Goal: Task Accomplishment & Management: Manage account settings

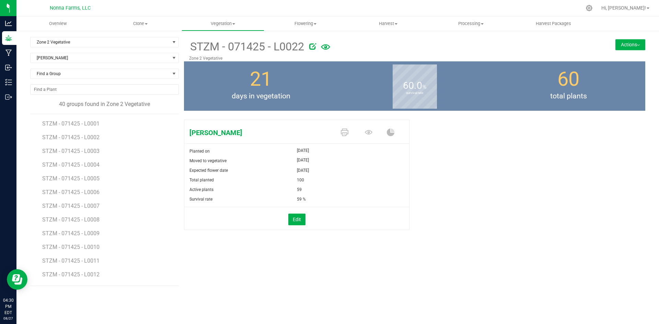
scroll to position [148, 0]
click at [61, 62] on span "[PERSON_NAME]" at bounding box center [100, 58] width 139 height 10
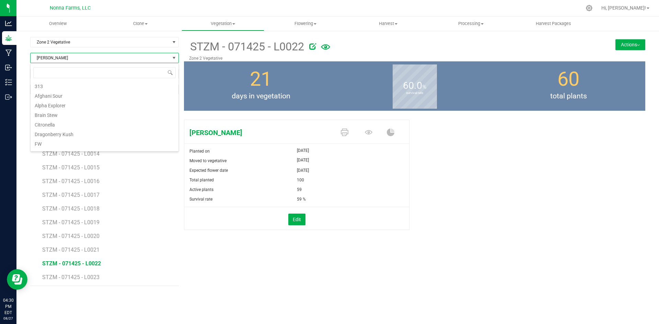
scroll to position [181, 0]
click at [139, 120] on li "[PERSON_NAME]" at bounding box center [105, 117] width 148 height 10
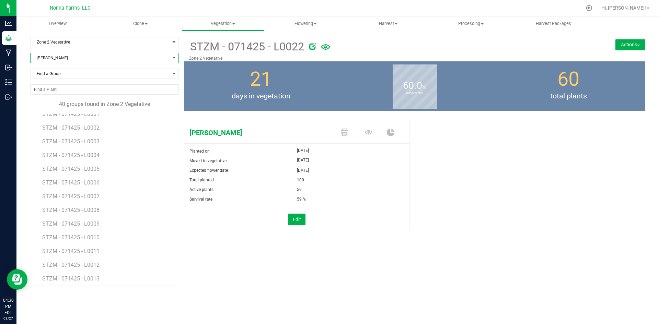
scroll to position [12, 0]
click at [91, 153] on span "STZM - 071425 - L0004" at bounding box center [71, 153] width 59 height 7
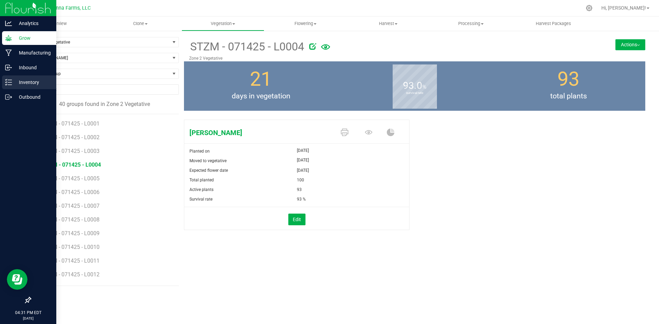
click at [35, 85] on p "Inventory" at bounding box center [32, 82] width 41 height 8
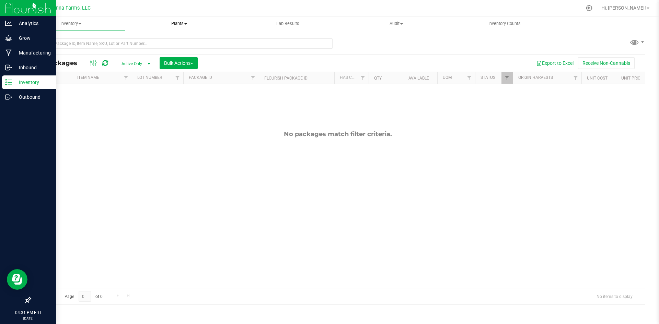
click at [188, 23] on span "Plants" at bounding box center [179, 24] width 108 height 6
click at [139, 39] on span "All plants" at bounding box center [144, 41] width 39 height 6
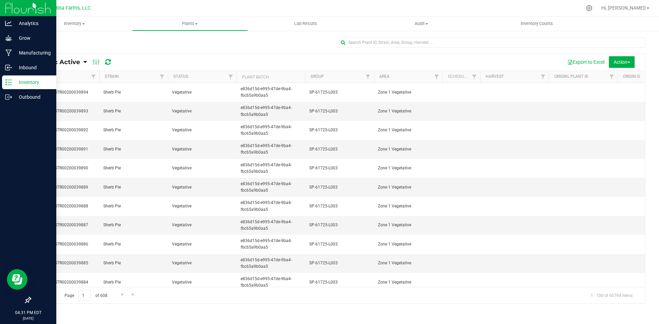
click at [69, 63] on span "Plants: Active" at bounding box center [58, 62] width 44 height 8
click at [61, 103] on span "Plants: Dead" at bounding box center [54, 104] width 28 height 6
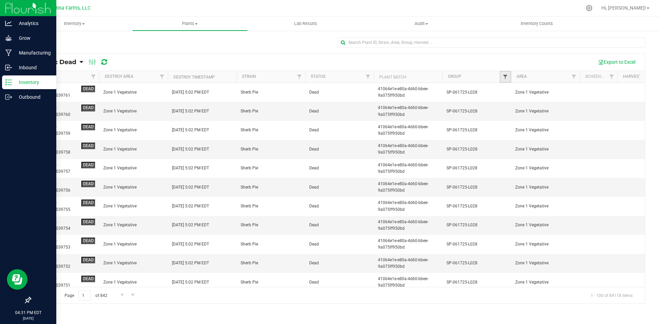
click at [506, 78] on span "Filter" at bounding box center [504, 76] width 5 height 5
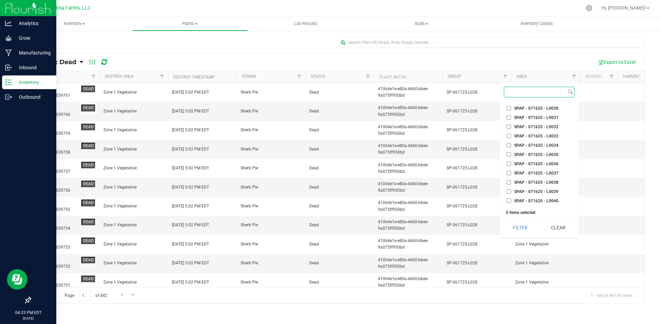
scroll to position [17881, 0]
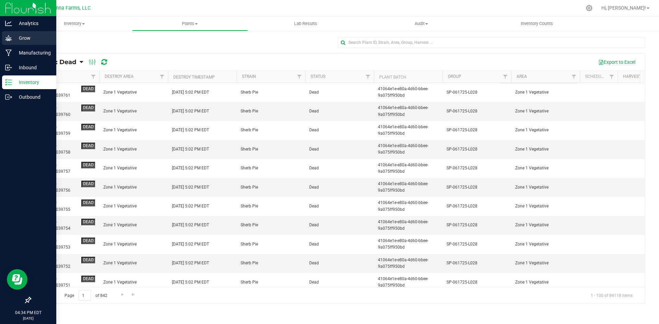
click at [24, 39] on p "Grow" at bounding box center [32, 38] width 41 height 8
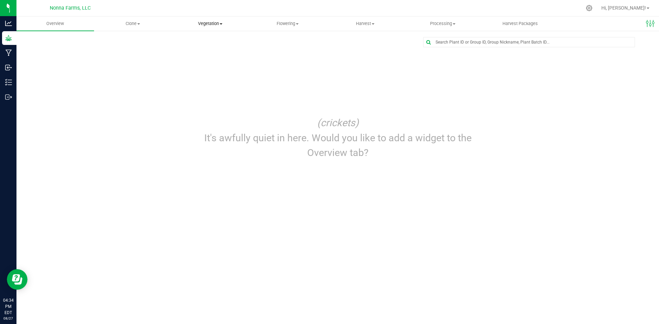
click at [219, 24] on span "Vegetation" at bounding box center [210, 24] width 77 height 6
click at [195, 43] on span "Veg groups" at bounding box center [194, 41] width 44 height 6
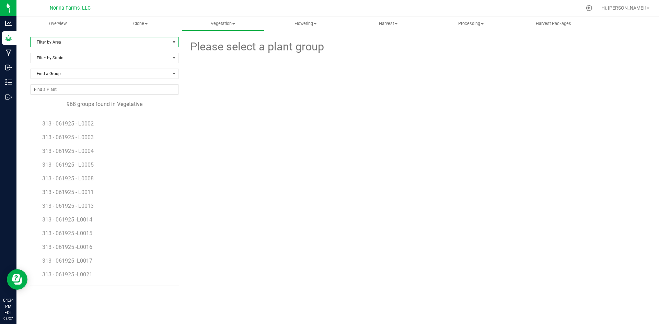
click at [60, 47] on span "Filter by Area" at bounding box center [104, 42] width 149 height 10
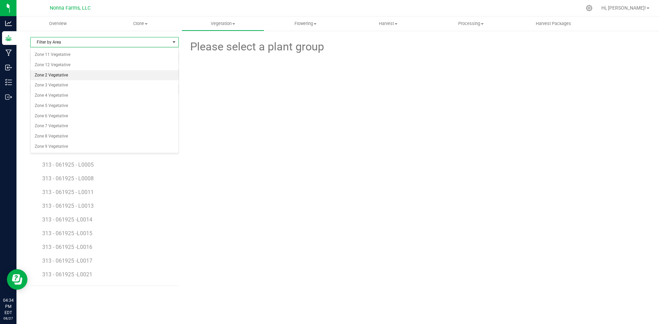
click at [57, 73] on li "Zone 2 Vegetative" at bounding box center [105, 75] width 148 height 10
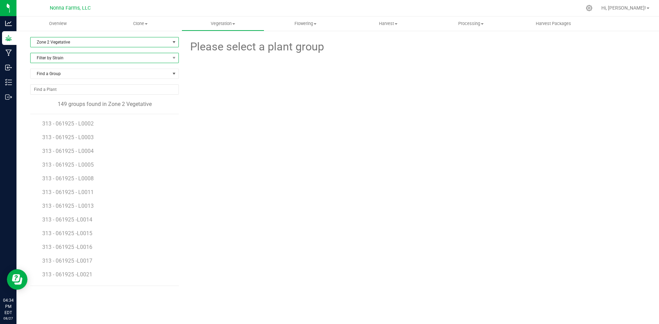
click at [103, 59] on span "Filter by Strain" at bounding box center [100, 58] width 139 height 10
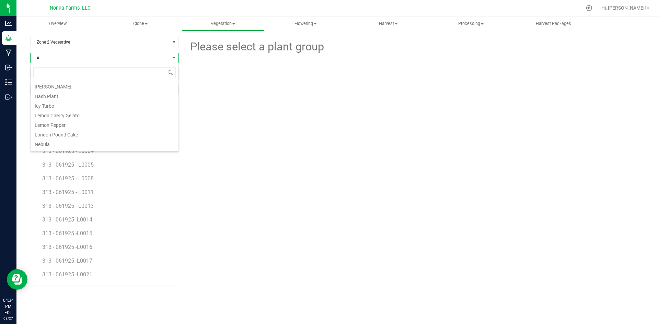
scroll to position [29, 0]
click at [50, 98] on li "Brain Stew" at bounding box center [105, 96] width 148 height 10
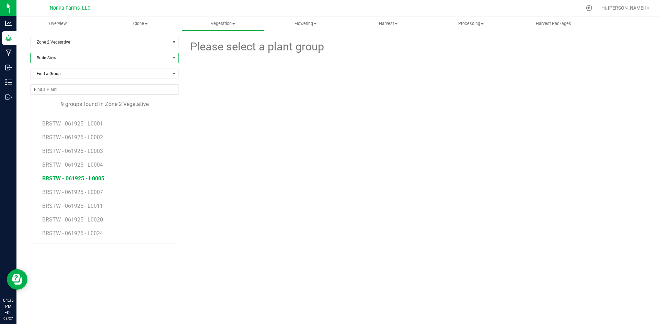
click at [91, 179] on span "BRSTW - 061925 - L0005" at bounding box center [73, 178] width 62 height 7
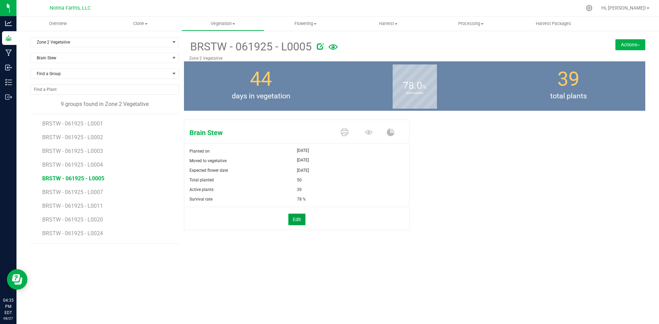
click at [296, 220] on button "Edit" at bounding box center [296, 220] width 17 height 12
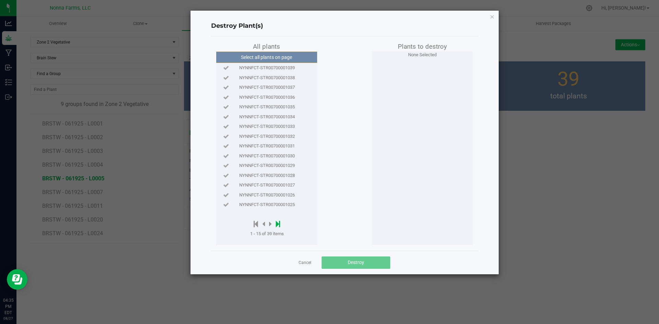
click at [278, 224] on icon at bounding box center [278, 224] width 4 height 8
click at [326, 184] on div "All plants Select all plants on page NYNNFCT-STR00700001009 NYNNFCT-STR00700001…" at bounding box center [344, 143] width 267 height 203
click at [226, 146] on icon at bounding box center [226, 146] width 6 height 4
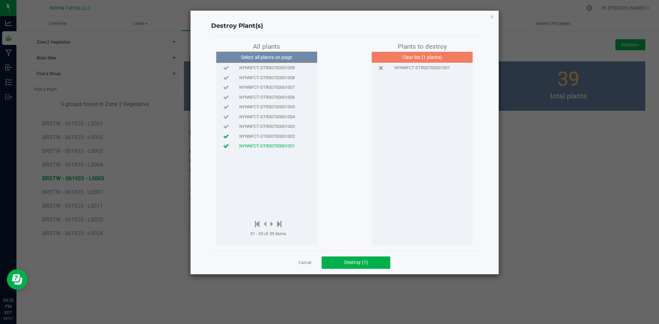
click at [225, 134] on icon at bounding box center [226, 136] width 6 height 4
click at [360, 259] on button "Destroy (2)" at bounding box center [355, 263] width 69 height 12
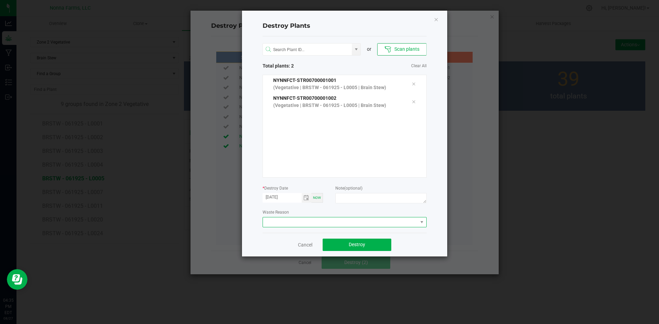
click at [298, 218] on span at bounding box center [340, 223] width 155 height 10
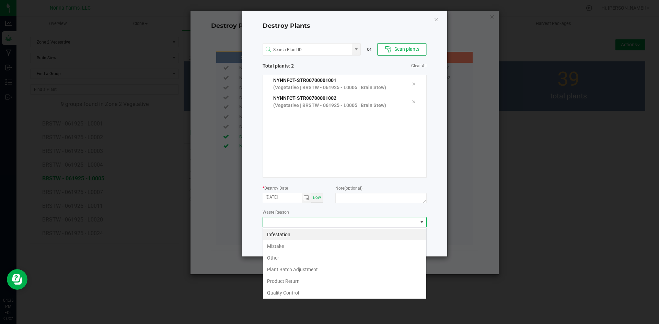
scroll to position [10, 164]
click at [304, 265] on li "Plant Batch Adjustment" at bounding box center [344, 270] width 163 height 12
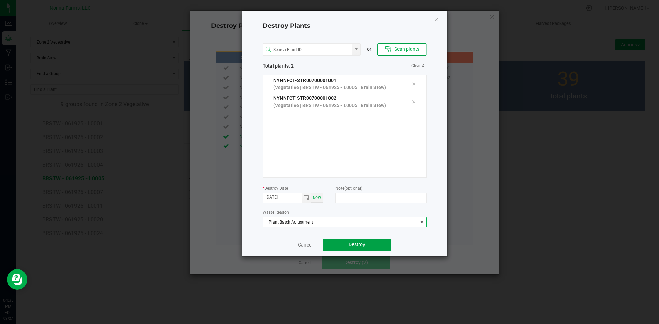
click at [353, 241] on button "Destroy" at bounding box center [356, 245] width 69 height 12
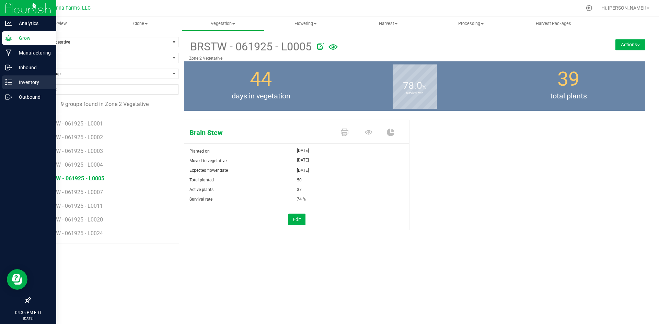
click at [35, 83] on p "Inventory" at bounding box center [32, 82] width 41 height 8
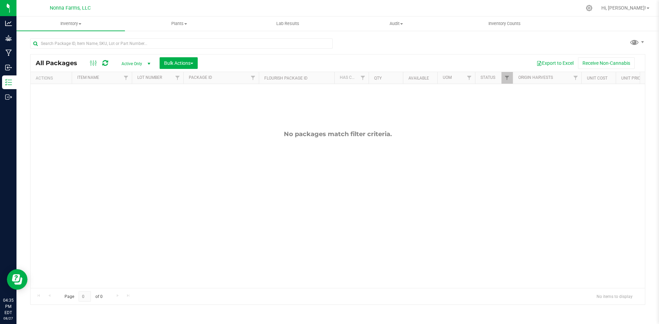
click at [134, 169] on div "No packages match filter criteria." at bounding box center [338, 209] width 614 height 250
click at [181, 24] on span "Plants" at bounding box center [179, 24] width 108 height 6
click at [165, 41] on li "All plants" at bounding box center [179, 41] width 108 height 8
